Goal: Download file/media

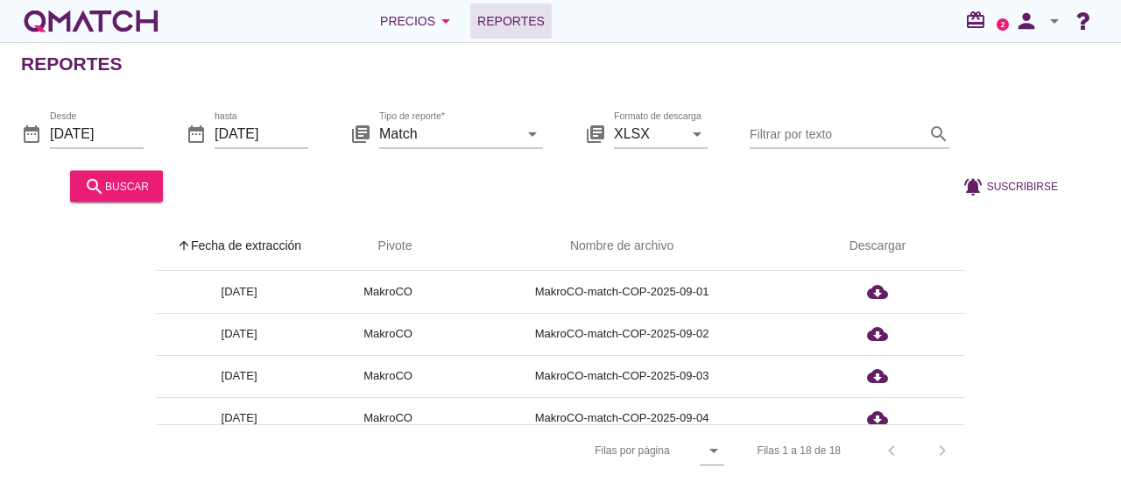
click at [1072, 394] on div "arrow_upward Fecha de extracción arrow_upward Pivote Nombre de archivo Descarga…" at bounding box center [560, 349] width 1079 height 254
click at [716, 447] on icon "arrow_drop_down" at bounding box center [713, 450] width 21 height 21
click at [713, 418] on div "25" at bounding box center [719, 408] width 38 height 21
click at [1028, 381] on div "arrow_upward Fecha de extracción arrow_upward Pivote Nombre de archivo Descarga…" at bounding box center [560, 349] width 1079 height 254
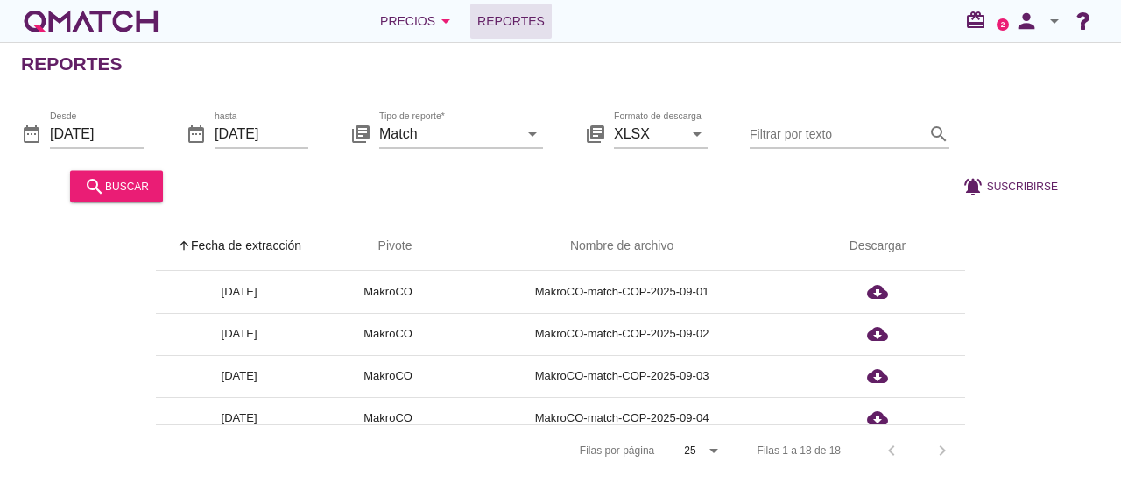
drag, startPoint x: 1101, startPoint y: 221, endPoint x: 1078, endPoint y: 241, distance: 30.4
click at [1082, 236] on div "arrow_upward Fecha de extracción arrow_upward Pivote Nombre de archivo Descarga…" at bounding box center [560, 338] width 1121 height 275
click at [937, 442] on div "Filas 1 a 18 de 18 chevron_left chevron_right" at bounding box center [851, 450] width 229 height 42
click at [938, 444] on div "Filas 1 a 18 de 18 chevron_left chevron_right" at bounding box center [851, 450] width 229 height 42
click at [1007, 278] on div "arrow_upward Fecha de extracción arrow_upward Pivote Nombre de archivo Descarga…" at bounding box center [560, 349] width 1079 height 254
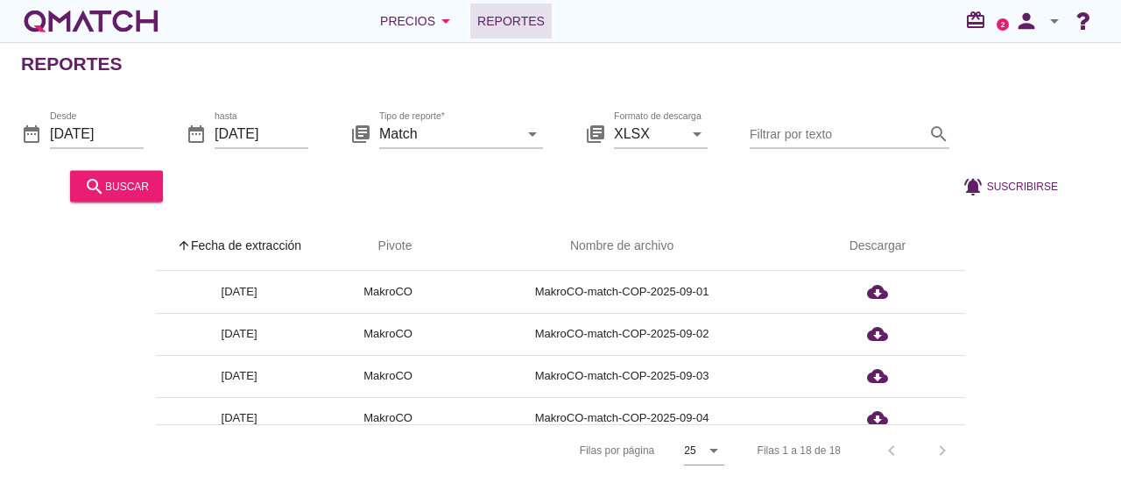
click at [133, 271] on div "arrow_upward Fecha de extracción arrow_upward Pivote Nombre de archivo Descarga…" at bounding box center [560, 349] width 1079 height 254
click at [193, 242] on th "arrow_upward Fecha de extracción" at bounding box center [239, 246] width 166 height 49
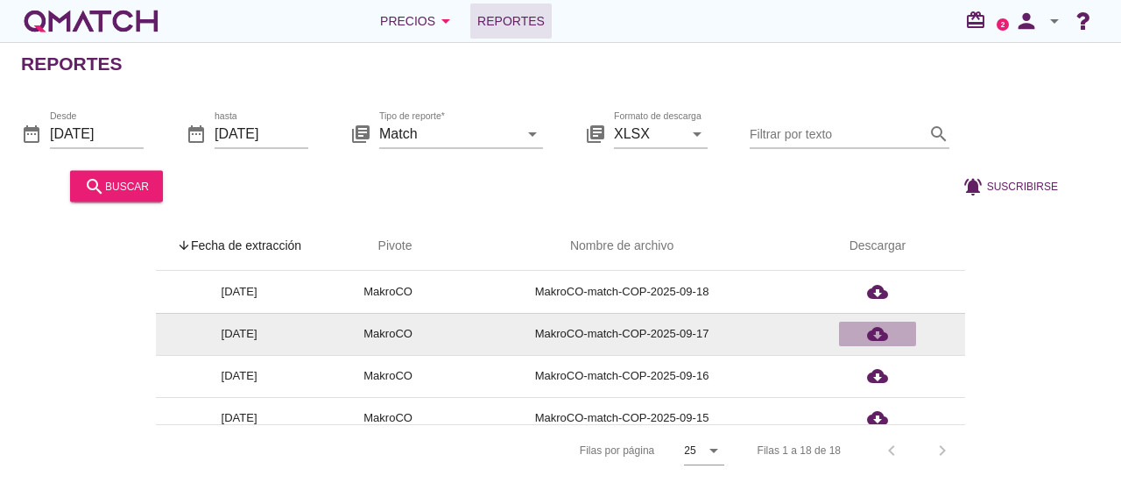
click at [875, 332] on icon "cloud_download" at bounding box center [877, 333] width 21 height 21
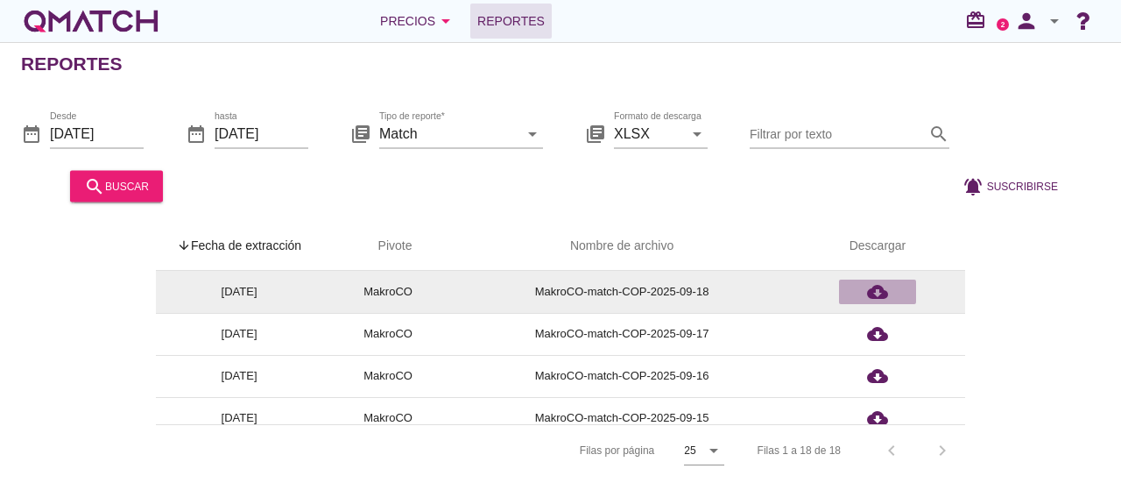
click at [875, 290] on icon "cloud_download" at bounding box center [877, 291] width 21 height 21
